Goal: Information Seeking & Learning: Learn about a topic

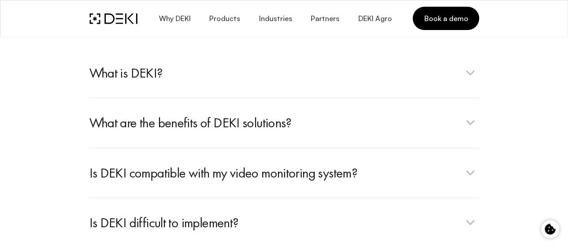
scroll to position [3189, 0]
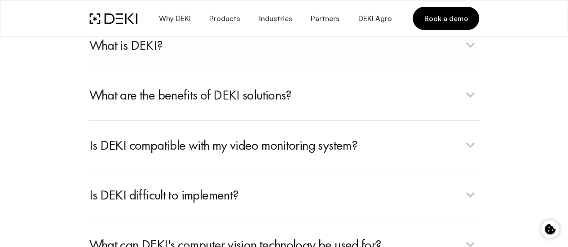
click at [216, 70] on span "button" at bounding box center [284, 45] width 390 height 50
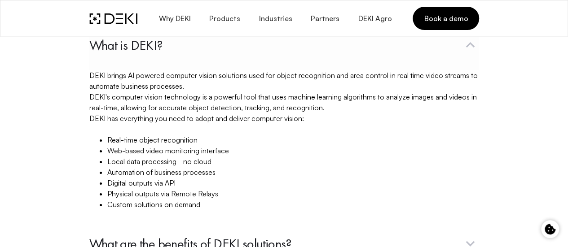
scroll to position [3234, 0]
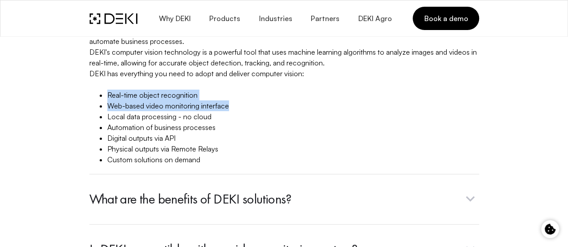
drag, startPoint x: 20, startPoint y: 135, endPoint x: 145, endPoint y: 150, distance: 125.7
click at [145, 150] on ul "Real-time object recognition Web-based video monitoring interface Local data pr…" at bounding box center [284, 127] width 390 height 75
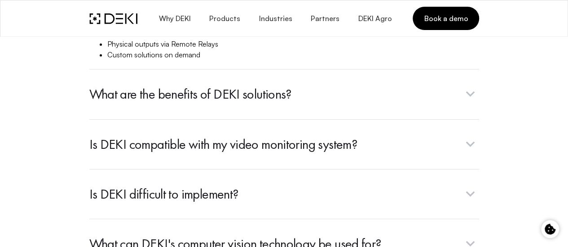
scroll to position [3369, 0]
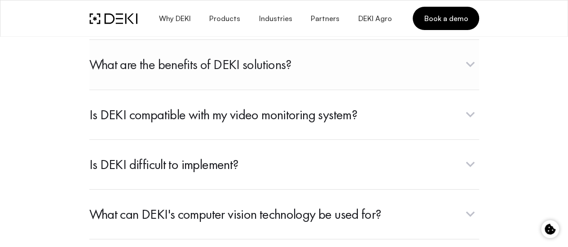
click at [144, 89] on span "button" at bounding box center [284, 65] width 390 height 50
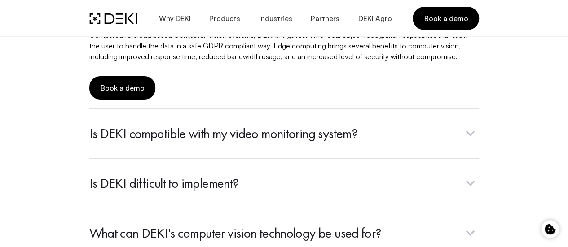
scroll to position [3279, 0]
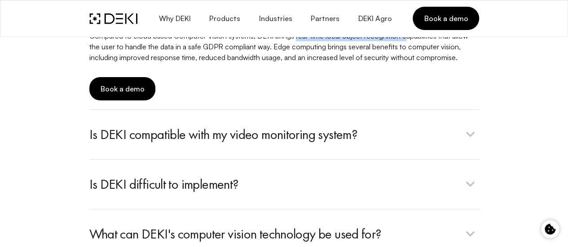
copy p "real-time local object recognition c"
drag, startPoint x: 212, startPoint y: 88, endPoint x: 321, endPoint y: 84, distance: 108.3
click at [321, 63] on p "Compared to cloud based Computer Vision systems, DEKI brings real-time local ob…" at bounding box center [284, 47] width 390 height 32
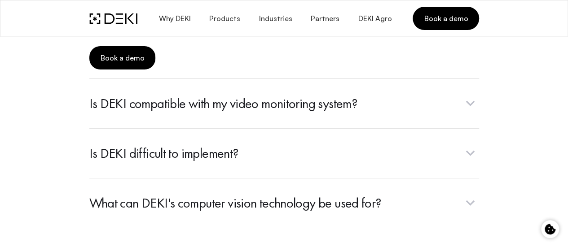
scroll to position [3324, 0]
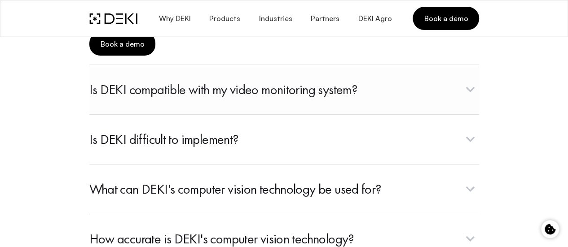
click at [145, 115] on span "button" at bounding box center [284, 90] width 390 height 50
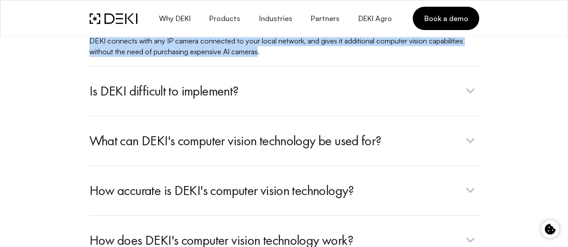
copy p "DEKI connects with any IP camera connected to your local network, and gives it …"
drag, startPoint x: 7, startPoint y: 91, endPoint x: 548, endPoint y: 91, distance: 540.8
click at [479, 57] on p "DEKI connects with any IP camera connected to your local network, and gives it …" at bounding box center [284, 46] width 390 height 22
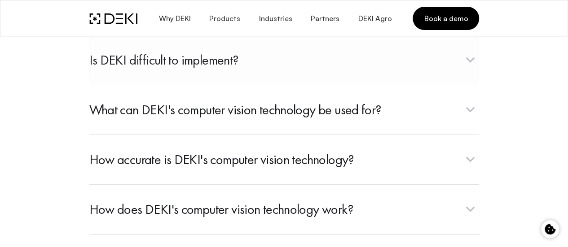
scroll to position [3369, 0]
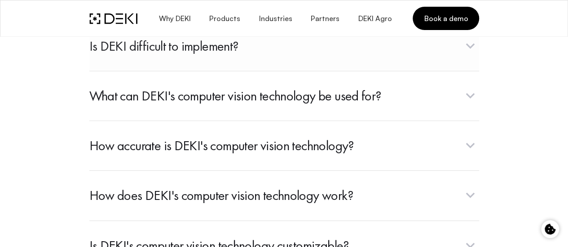
click at [111, 71] on span "button" at bounding box center [284, 46] width 390 height 50
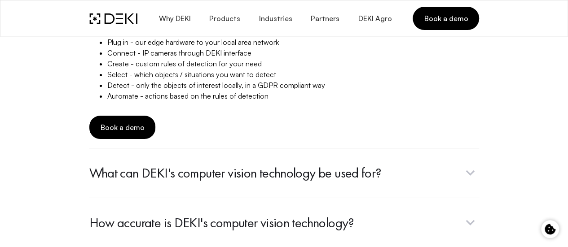
scroll to position [3414, 0]
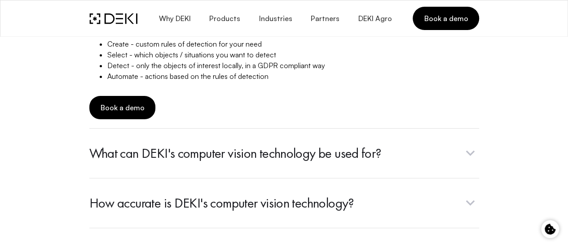
drag, startPoint x: 52, startPoint y: 75, endPoint x: 218, endPoint y: 75, distance: 166.6
click at [218, 28] on li "Plug in - our edge hardware to your local area network" at bounding box center [293, 22] width 372 height 11
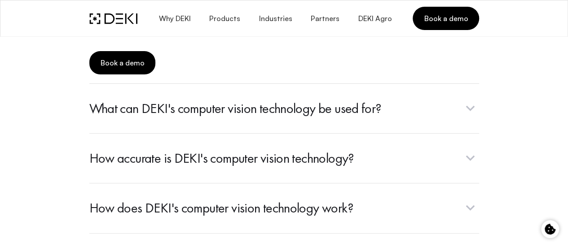
drag, startPoint x: 51, startPoint y: 52, endPoint x: 176, endPoint y: 49, distance: 125.3
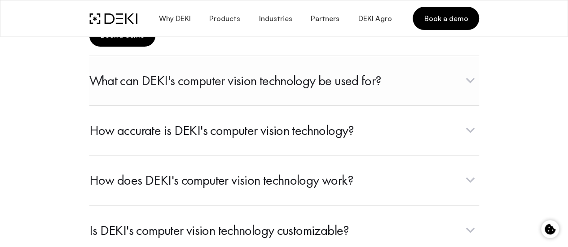
scroll to position [3504, 0]
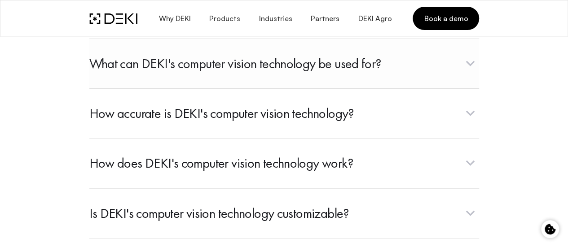
click at [228, 88] on span "button" at bounding box center [284, 64] width 390 height 50
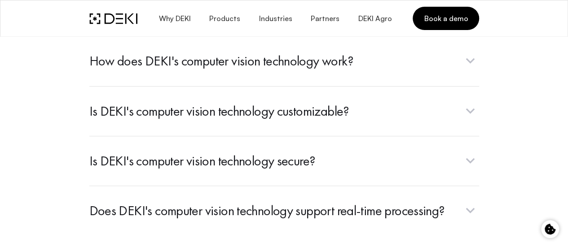
scroll to position [3414, 0]
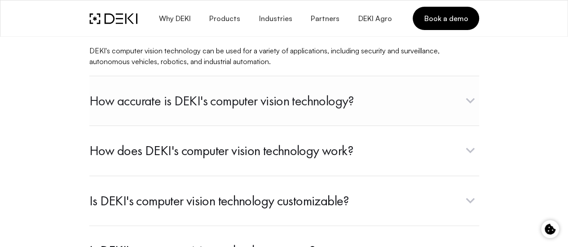
click at [203, 126] on span "button" at bounding box center [284, 101] width 390 height 50
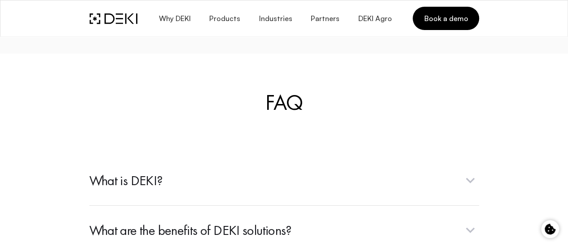
scroll to position [3054, 0]
click at [183, 17] on span "Why DEKI" at bounding box center [174, 18] width 32 height 9
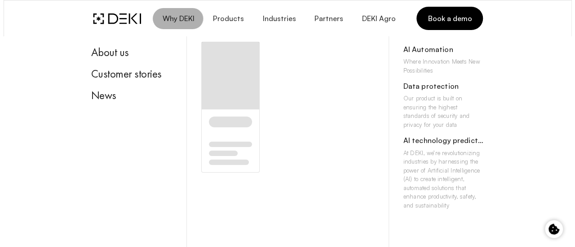
scroll to position [3059, 0]
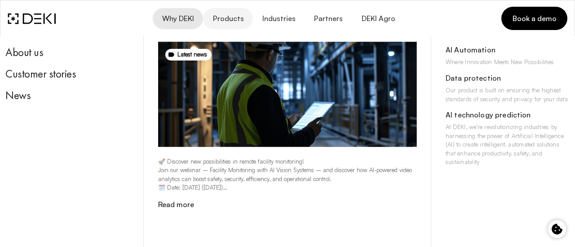
click at [237, 26] on button "Products" at bounding box center [227, 18] width 49 height 21
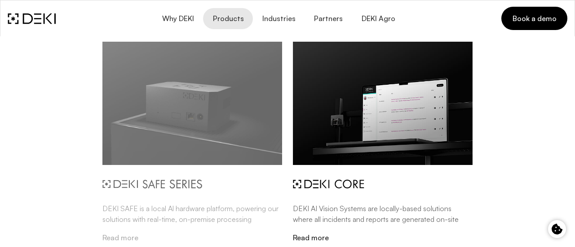
click at [230, 112] on img at bounding box center [192, 104] width 180 height 124
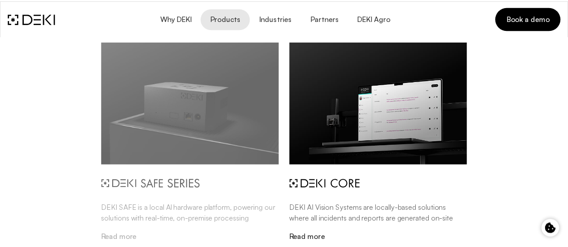
scroll to position [3054, 0]
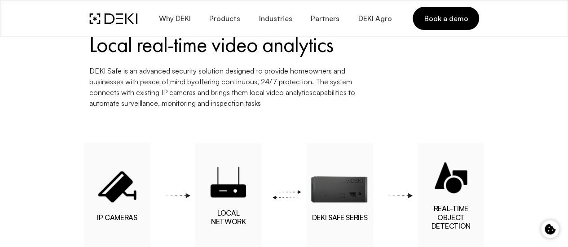
scroll to position [719, 0]
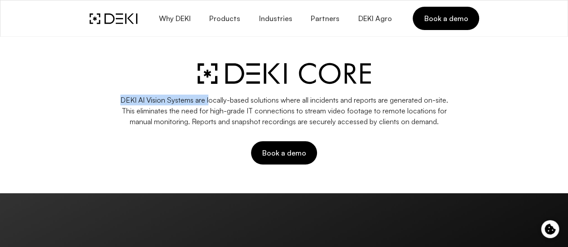
drag, startPoint x: 112, startPoint y: 100, endPoint x: 202, endPoint y: 95, distance: 90.0
click at [202, 95] on p "DEKI AI Vision Systems are locally-based solutions where all incidents and repo…" at bounding box center [284, 111] width 331 height 32
copy p "DEKI AI Vision Systems are l"
click at [329, 25] on link "Partners" at bounding box center [324, 18] width 47 height 21
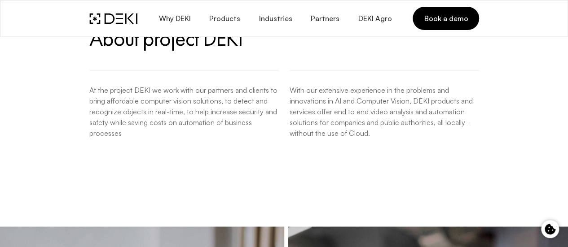
scroll to position [494, 0]
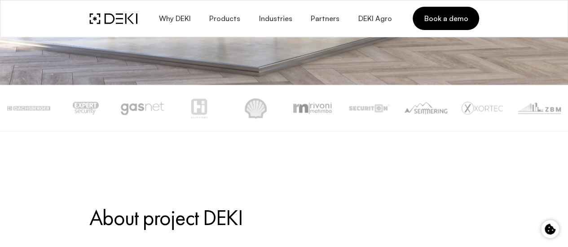
click at [145, 106] on img at bounding box center [142, 108] width 43 height 21
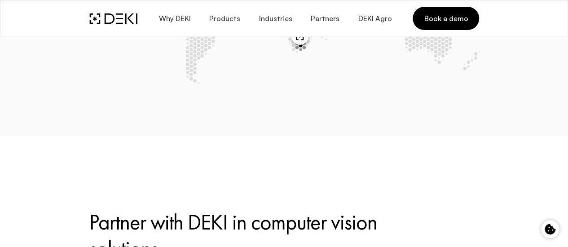
scroll to position [1953, 0]
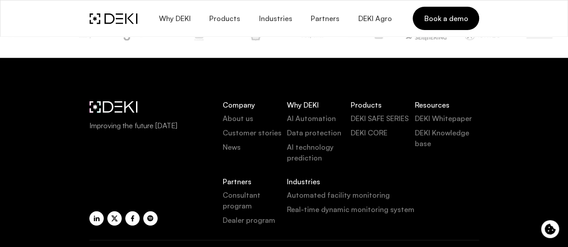
click at [241, 128] on link "Customer stories" at bounding box center [255, 133] width 64 height 11
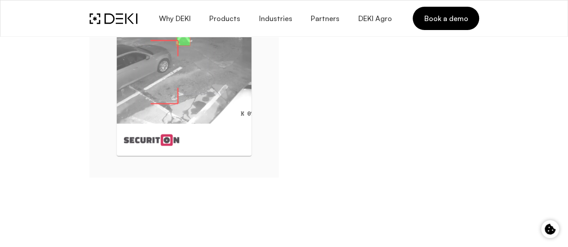
scroll to position [1437, 0]
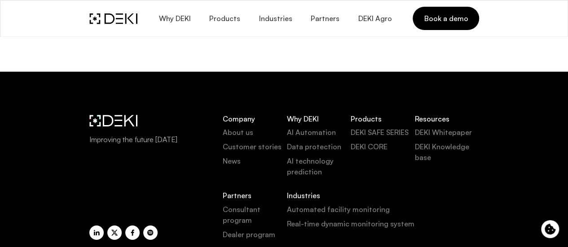
click at [223, 127] on link "About us" at bounding box center [255, 132] width 64 height 11
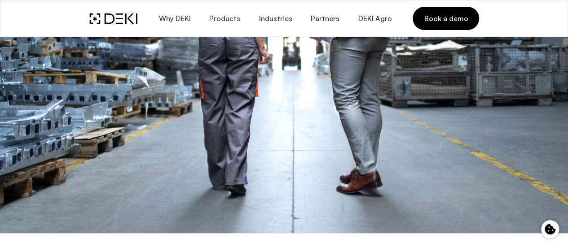
scroll to position [449, 0]
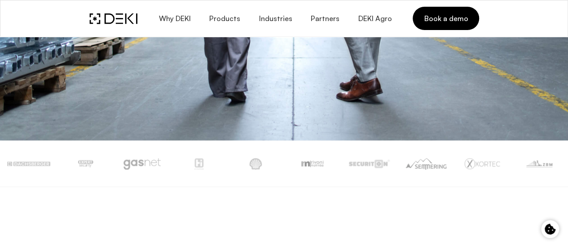
click at [146, 159] on img at bounding box center [142, 164] width 43 height 12
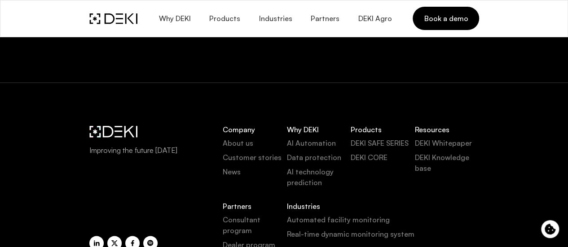
scroll to position [2218, 0]
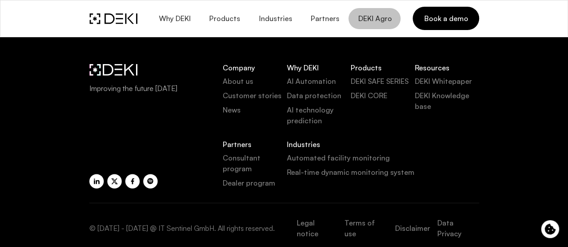
click at [364, 15] on span "DEKI Agro" at bounding box center [375, 18] width 34 height 9
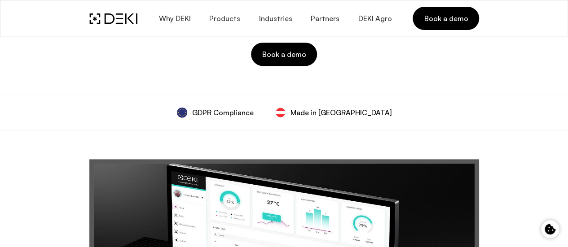
scroll to position [225, 0]
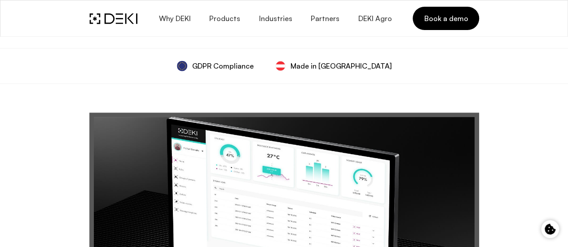
click at [89, 15] on img at bounding box center [113, 18] width 48 height 11
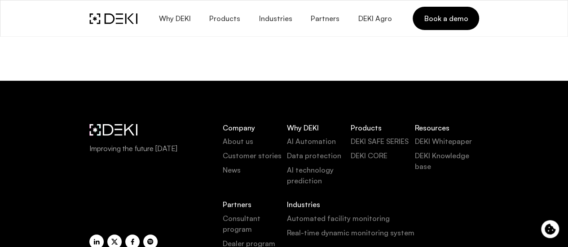
scroll to position [3683, 0]
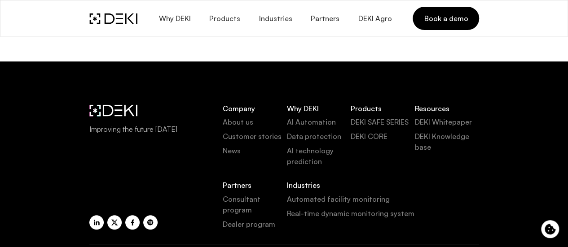
click at [286, 26] on span "button" at bounding box center [284, 1] width 390 height 50
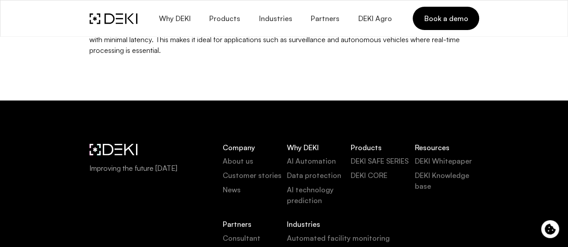
scroll to position [3604, 0]
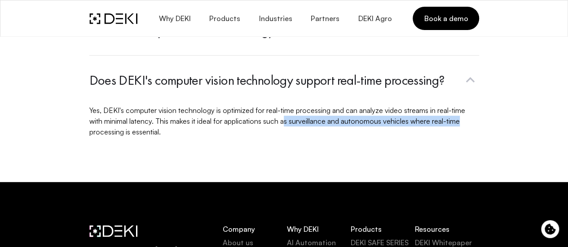
drag, startPoint x: 38, startPoint y: 174, endPoint x: 202, endPoint y: 175, distance: 164.4
click at [202, 137] on p "Yes, DEKI's computer vision technology is optimized for real-time processing an…" at bounding box center [284, 121] width 390 height 32
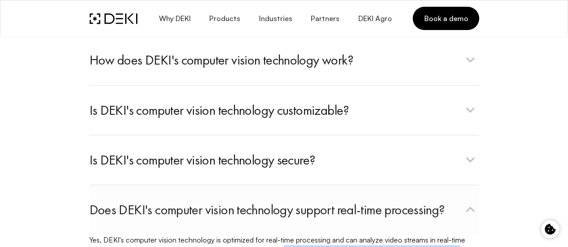
scroll to position [3469, 0]
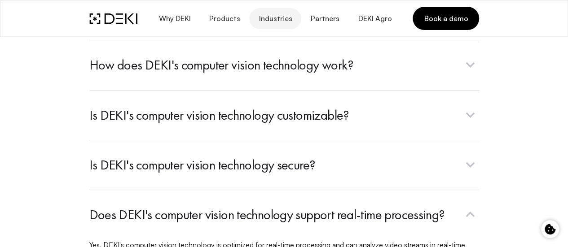
click at [276, 18] on span "Industries" at bounding box center [275, 18] width 34 height 9
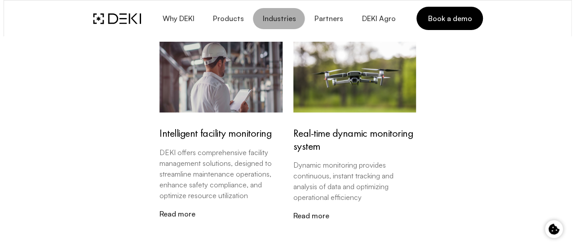
scroll to position [3473, 0]
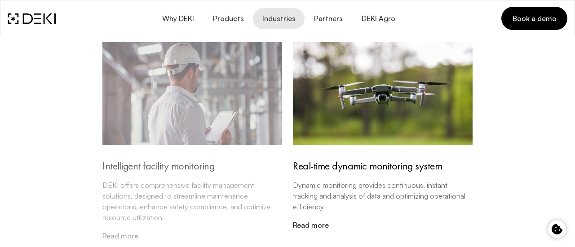
click at [145, 193] on p "DEKI offers comprehensive facility management solutions, designed to streamline…" at bounding box center [192, 201] width 180 height 43
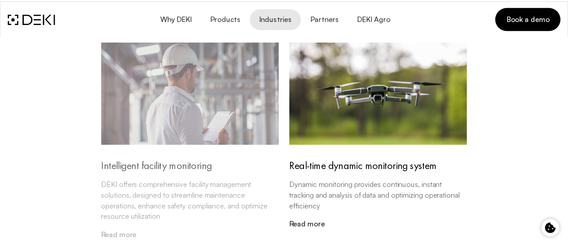
scroll to position [3469, 0]
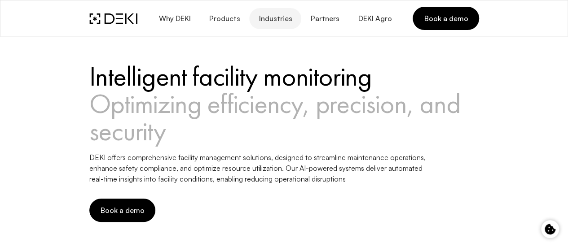
click at [277, 19] on span "Industries" at bounding box center [275, 18] width 34 height 9
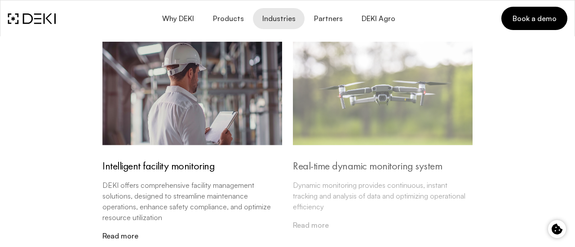
click at [398, 99] on img at bounding box center [383, 94] width 180 height 104
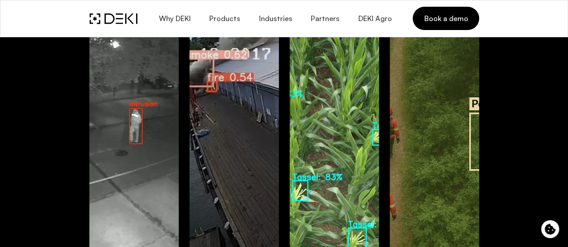
scroll to position [1168, 0]
